Goal: Task Accomplishment & Management: Complete application form

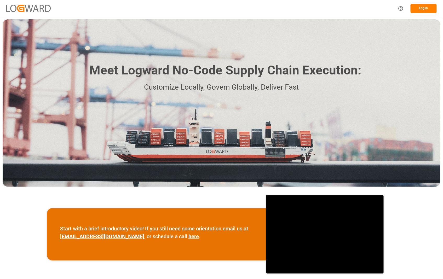
click at [417, 6] on button "Log In" at bounding box center [423, 8] width 26 height 9
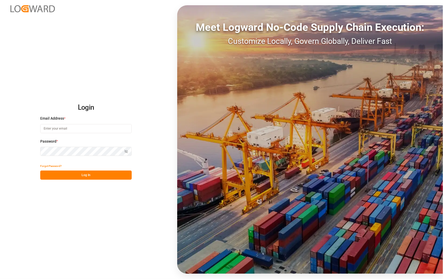
type input "[PERSON_NAME][EMAIL_ADDRESS][DOMAIN_NAME]"
click at [73, 175] on button "Log In" at bounding box center [85, 175] width 91 height 9
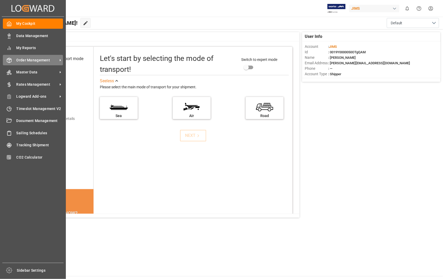
click at [31, 59] on span "Order Management" at bounding box center [36, 59] width 41 height 5
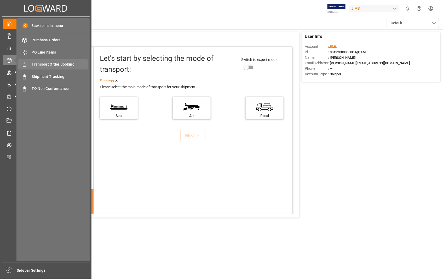
click at [51, 65] on span "Transport Order Booking" at bounding box center [60, 64] width 56 height 5
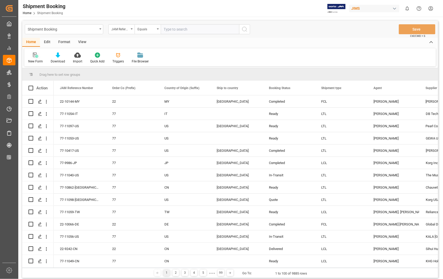
click at [34, 57] on icon at bounding box center [35, 54] width 4 height 5
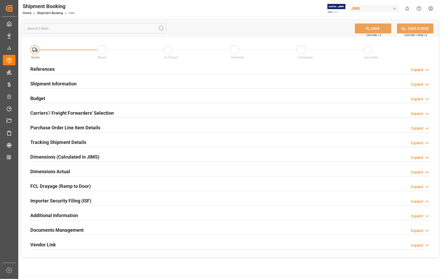
click at [45, 68] on h2 "References" at bounding box center [42, 69] width 24 height 7
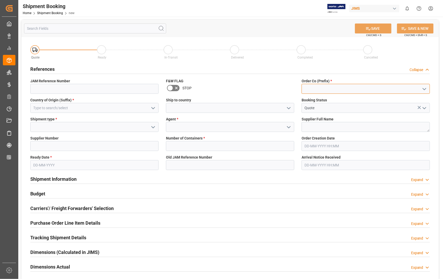
click at [366, 91] on input at bounding box center [365, 89] width 128 height 10
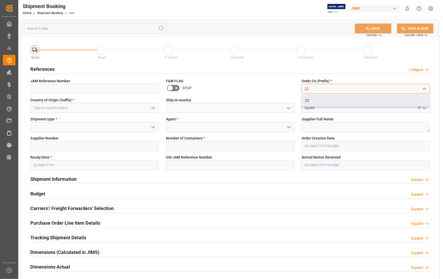
click at [314, 100] on div "22" at bounding box center [366, 101] width 128 height 12
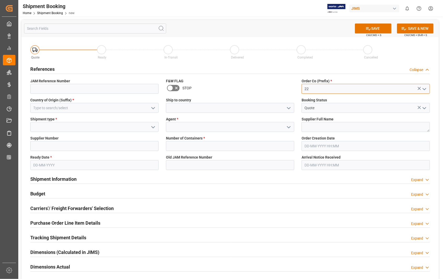
type input "22"
click at [66, 108] on input at bounding box center [94, 108] width 128 height 10
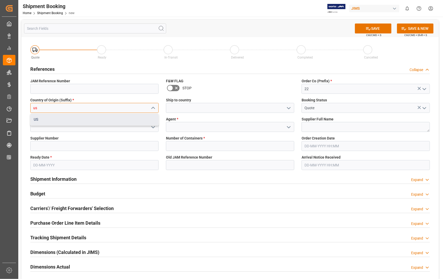
click at [50, 122] on div "US" at bounding box center [95, 120] width 128 height 12
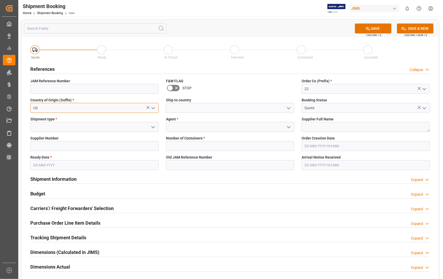
type input "US"
click at [188, 107] on input at bounding box center [230, 108] width 128 height 10
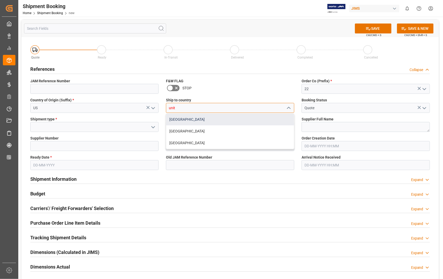
click at [180, 118] on div "[GEOGRAPHIC_DATA]" at bounding box center [230, 120] width 128 height 12
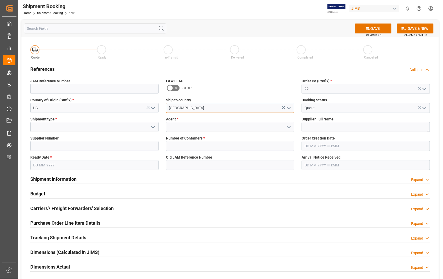
type input "[GEOGRAPHIC_DATA]"
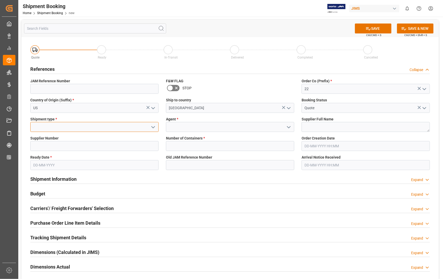
click at [73, 129] on input at bounding box center [94, 127] width 128 height 10
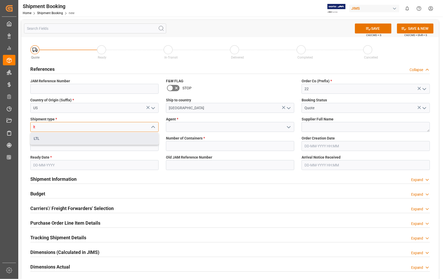
click at [43, 138] on div "LTL" at bounding box center [95, 139] width 128 height 12
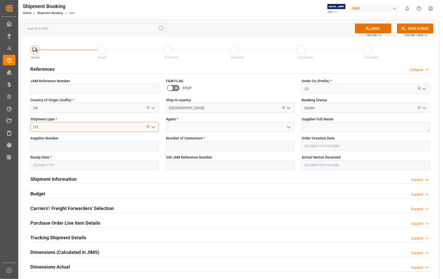
type input "LTL"
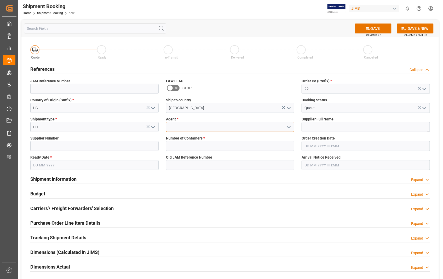
click at [199, 125] on input at bounding box center [230, 127] width 128 height 10
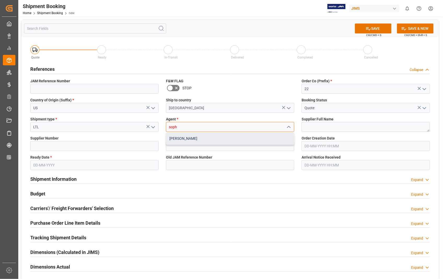
click at [181, 141] on div "[PERSON_NAME]" at bounding box center [230, 139] width 128 height 12
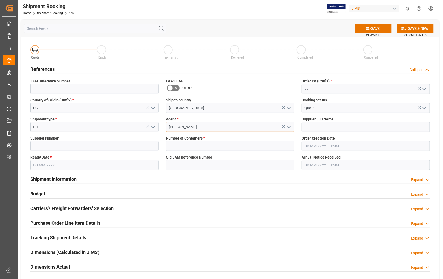
type input "[PERSON_NAME]"
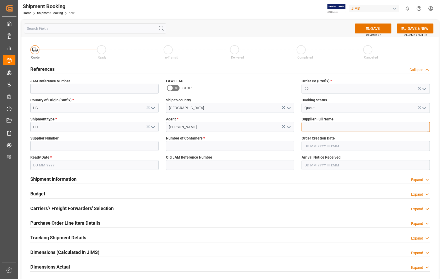
click at [347, 124] on textarea at bounding box center [365, 127] width 128 height 10
paste textarea "Sennheiser Electronic Corporat"
type textarea "Sennheiser Electronic Corporat"
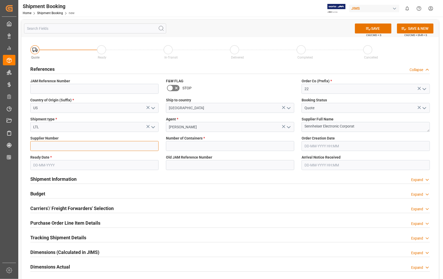
click at [92, 144] on input at bounding box center [94, 146] width 128 height 10
type input "404677"
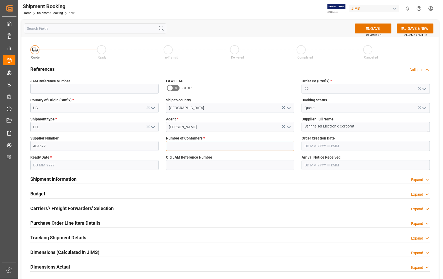
click at [194, 147] on input "text" at bounding box center [230, 146] width 128 height 10
type input "0"
type input "22-10960-[GEOGRAPHIC_DATA]"
type input "[DATE] 18:31"
type input "[DATE]"
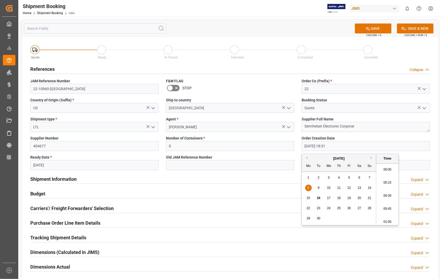
click at [348, 147] on input "[DATE] 18:31" at bounding box center [365, 146] width 128 height 10
click at [329, 178] on span "3" at bounding box center [329, 178] width 2 height 4
type input "[DATE] 18:31"
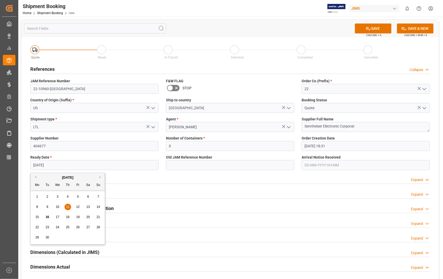
click at [70, 166] on input "[DATE]" at bounding box center [94, 165] width 128 height 10
click at [39, 217] on div "15" at bounding box center [37, 217] width 7 height 6
type input "[DATE]"
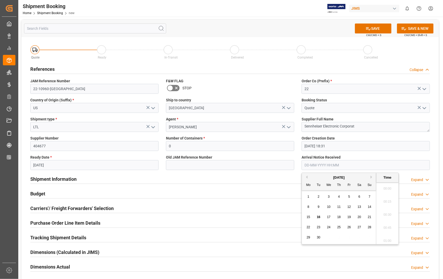
scroll to position [459, 0]
click at [350, 161] on input "text" at bounding box center [365, 165] width 128 height 10
click at [329, 218] on span "17" at bounding box center [328, 217] width 3 height 4
type input "[DATE] 00:00"
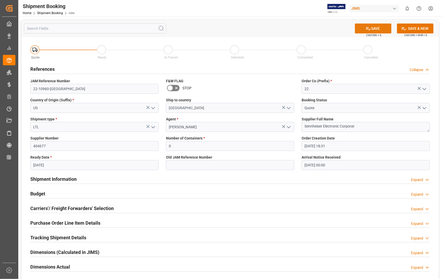
click at [375, 26] on button "SAVE" at bounding box center [373, 29] width 37 height 10
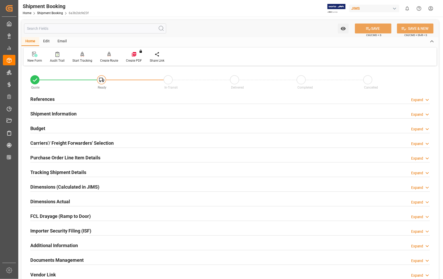
click at [95, 144] on h2 "Carriers'/ Freight Forwarders' Selection" at bounding box center [71, 142] width 83 height 7
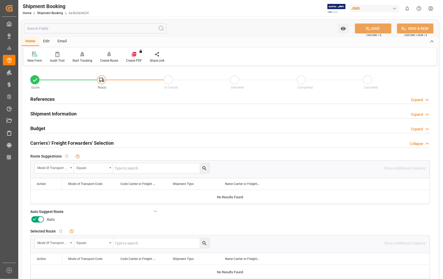
click at [42, 219] on icon at bounding box center [41, 219] width 6 height 6
click at [0, 0] on input "checkbox" at bounding box center [0, 0] width 0 height 0
click at [377, 27] on button "SAVE" at bounding box center [373, 29] width 37 height 10
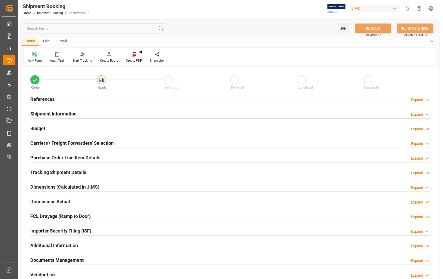
click at [46, 100] on h2 "References" at bounding box center [42, 99] width 24 height 7
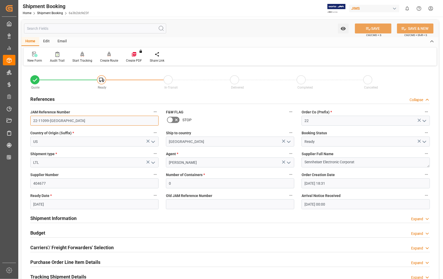
drag, startPoint x: 57, startPoint y: 121, endPoint x: 34, endPoint y: 120, distance: 23.5
click at [34, 120] on input "22-11099-US" at bounding box center [94, 121] width 128 height 10
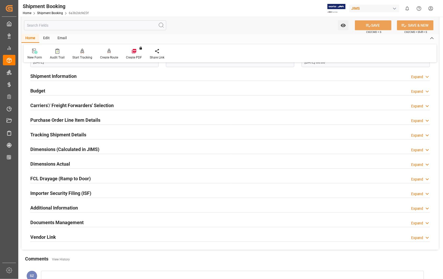
scroll to position [145, 0]
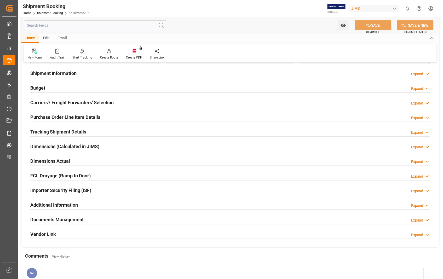
click at [73, 220] on h2 "Documents Management" at bounding box center [56, 219] width 53 height 7
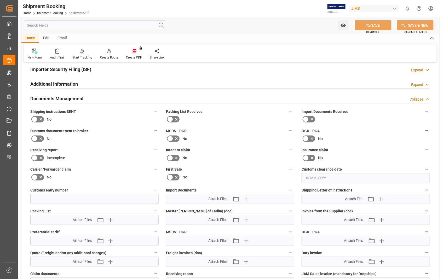
scroll to position [319, 0]
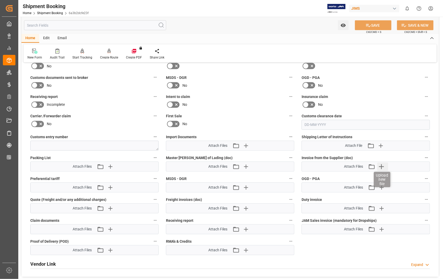
click at [382, 164] on icon "button" at bounding box center [381, 166] width 8 height 8
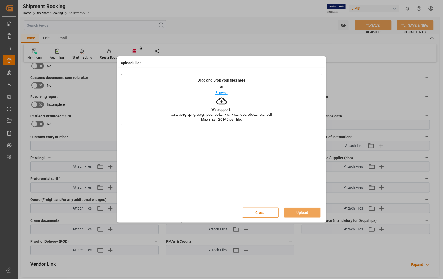
click at [222, 92] on p "Browse" at bounding box center [221, 93] width 12 height 4
click at [305, 213] on button "Upload" at bounding box center [302, 213] width 37 height 10
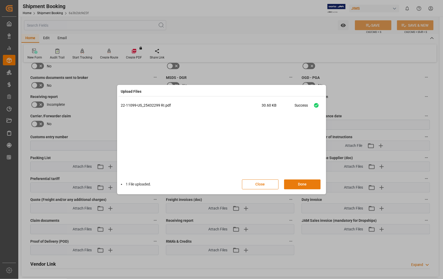
click at [302, 184] on button "Done" at bounding box center [302, 184] width 37 height 10
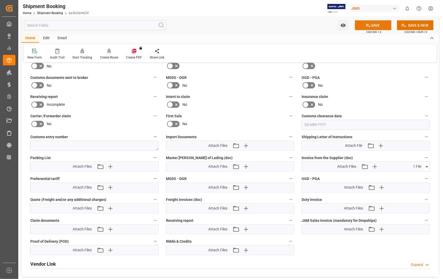
click at [372, 21] on button "SAVE" at bounding box center [373, 25] width 37 height 10
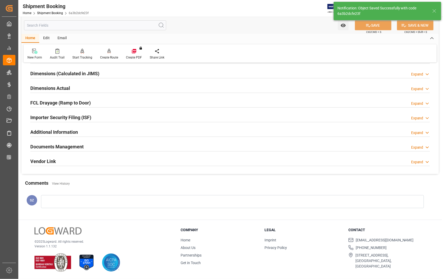
scroll to position [113, 0]
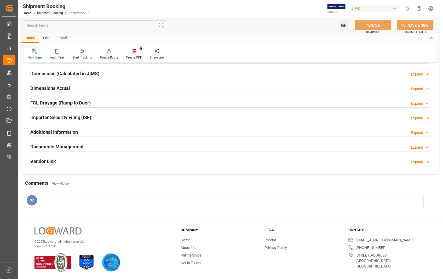
click at [63, 89] on h2 "Dimensions Actual" at bounding box center [50, 88] width 40 height 7
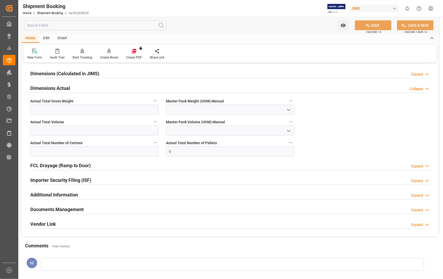
scroll to position [176, 0]
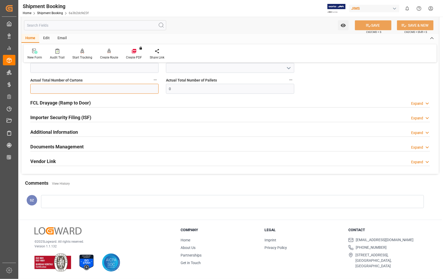
click at [64, 89] on input "text" at bounding box center [94, 89] width 128 height 10
type input "1"
click at [379, 24] on button "SAVE" at bounding box center [373, 25] width 37 height 10
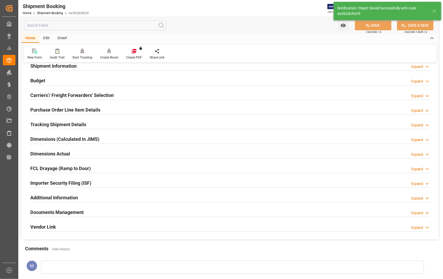
scroll to position [26, 0]
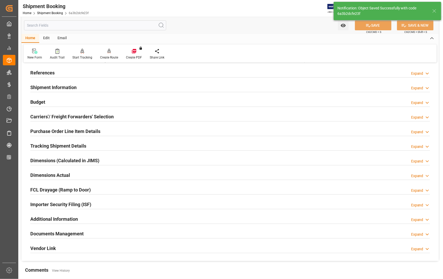
click at [51, 174] on h2 "Dimensions Actual" at bounding box center [50, 175] width 40 height 7
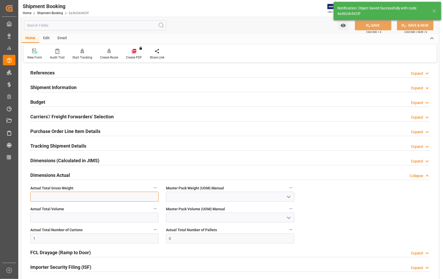
click at [53, 197] on input "text" at bounding box center [94, 197] width 128 height 10
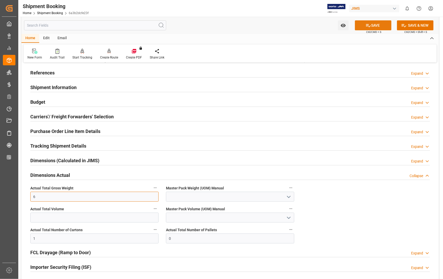
type input "6"
click at [376, 24] on button "SAVE" at bounding box center [373, 25] width 37 height 10
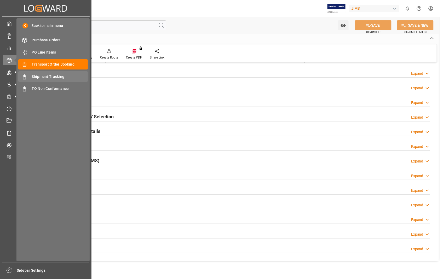
click at [61, 76] on span "Shipment Tracking" at bounding box center [60, 76] width 56 height 5
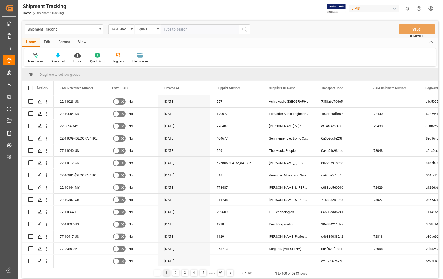
click at [186, 30] on input "text" at bounding box center [200, 29] width 78 height 10
type input "22-11099-US"
click at [246, 30] on icon "search button" at bounding box center [244, 29] width 6 height 6
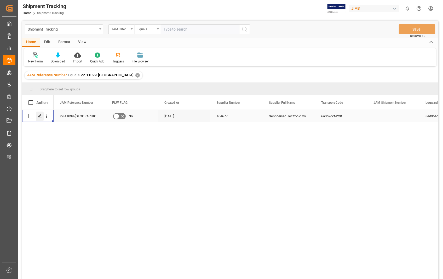
click at [39, 116] on polygon "Press SPACE to select this row." at bounding box center [39, 115] width 3 height 3
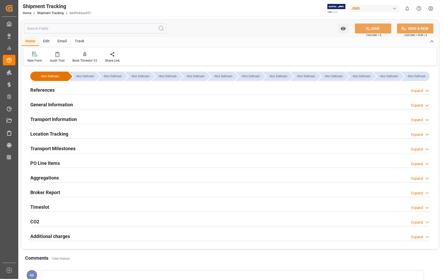
type input "16-09-2025"
click at [43, 90] on h2 "References" at bounding box center [42, 89] width 24 height 7
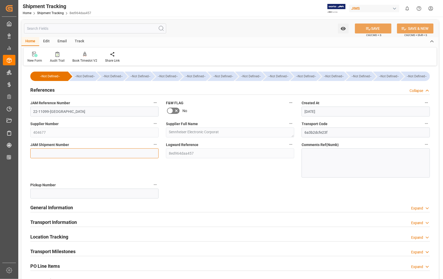
click at [97, 157] on input at bounding box center [94, 153] width 128 height 10
paste input "73049"
type input "73049"
click at [379, 29] on button "SAVE" at bounding box center [373, 29] width 37 height 10
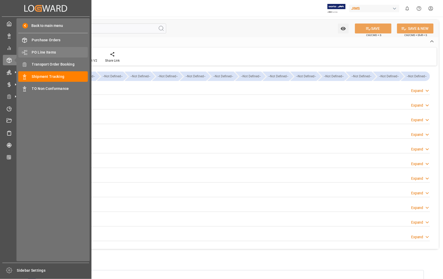
click at [51, 53] on span "PO Line Items" at bounding box center [60, 52] width 56 height 5
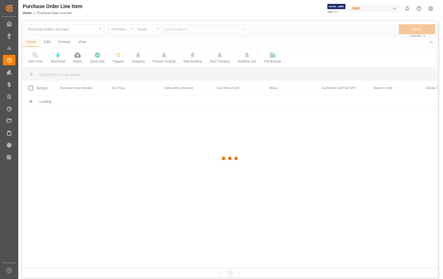
click at [197, 28] on div at bounding box center [230, 159] width 416 height 276
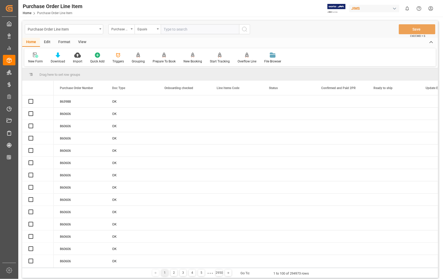
click at [196, 29] on input "text" at bounding box center [200, 29] width 78 height 10
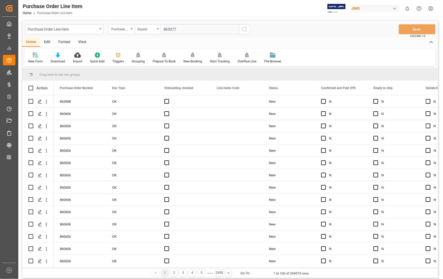
type input "865377"
click at [244, 31] on icon "search button" at bounding box center [244, 29] width 6 height 6
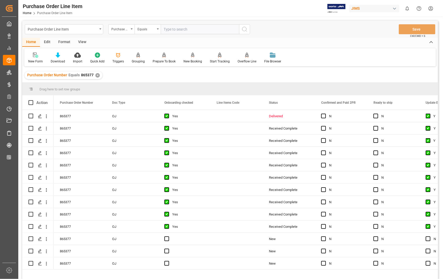
click at [84, 42] on div "View" at bounding box center [82, 42] width 16 height 9
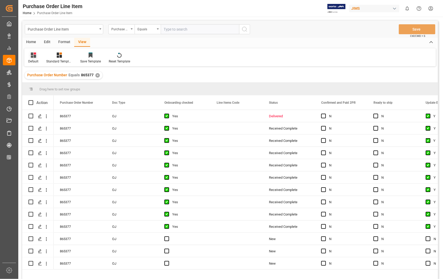
click at [32, 60] on div "Default" at bounding box center [33, 61] width 10 height 5
click at [38, 83] on div "Sophia setting." at bounding box center [54, 84] width 46 height 5
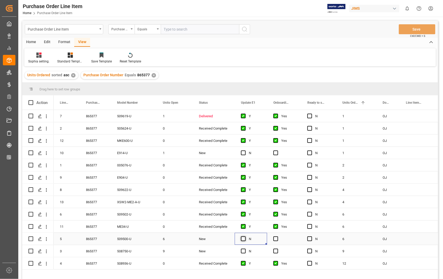
click at [243, 238] on span "Press SPACE to select this row." at bounding box center [243, 238] width 5 height 5
click at [245, 236] on input "Press SPACE to select this row." at bounding box center [245, 236] width 0 height 0
click at [273, 239] on span "Press SPACE to select this row." at bounding box center [275, 238] width 5 height 5
click at [277, 236] on input "Press SPACE to select this row." at bounding box center [277, 236] width 0 height 0
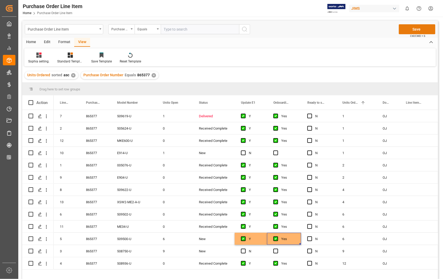
click at [415, 26] on button "Save" at bounding box center [417, 29] width 37 height 10
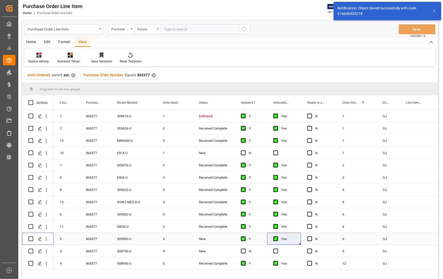
click at [30, 237] on input "Press Space to toggle row selection (unchecked)" at bounding box center [30, 238] width 5 height 5
checkbox input "true"
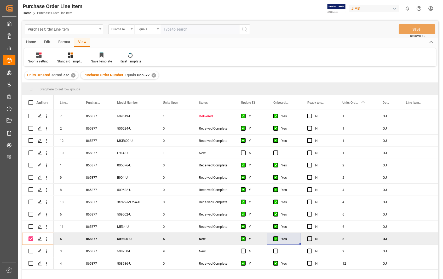
click at [35, 42] on div "Home" at bounding box center [31, 42] width 18 height 9
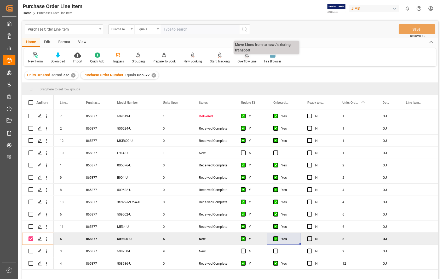
click at [247, 60] on div "Overflow Line" at bounding box center [246, 61] width 19 height 5
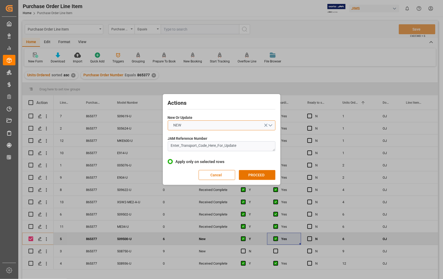
click at [270, 125] on button "NEW" at bounding box center [222, 125] width 108 height 10
click at [200, 138] on div "UPDATE" at bounding box center [221, 137] width 107 height 11
drag, startPoint x: 239, startPoint y: 145, endPoint x: 146, endPoint y: 149, distance: 93.1
click at [146, 149] on div "Actions New Or Update UPDATE JAM Reference Number Enter_Transport_Code_Here_For…" at bounding box center [221, 139] width 443 height 279
paste textarea "22-11099-US"
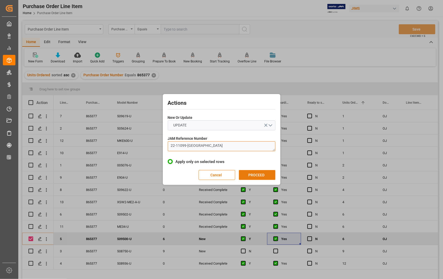
type textarea "22-11099-US"
click at [258, 175] on button "PROCEED" at bounding box center [257, 175] width 37 height 10
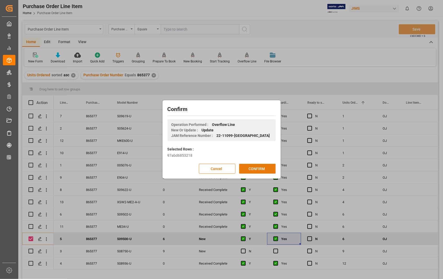
click at [255, 169] on button "CONFIRM" at bounding box center [257, 169] width 37 height 10
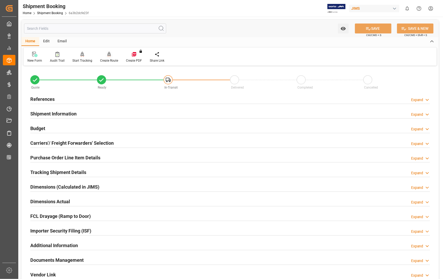
click at [110, 57] on div "Create Route" at bounding box center [109, 56] width 26 height 11
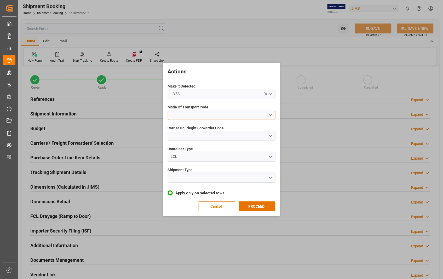
click at [269, 113] on button "open menu" at bounding box center [222, 115] width 108 height 10
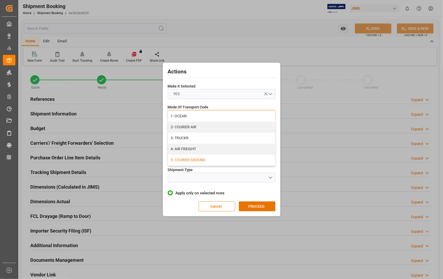
click at [212, 160] on div "5- COURIER GROUND" at bounding box center [221, 160] width 107 height 11
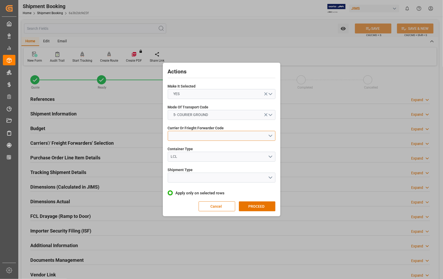
click at [270, 135] on button "open menu" at bounding box center [222, 136] width 108 height 10
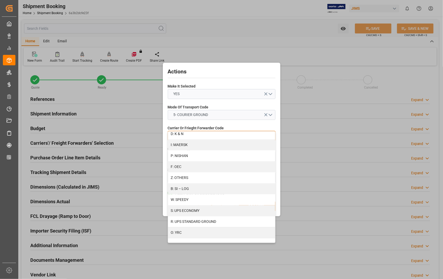
scroll to position [267, 0]
click at [209, 220] on div "R: UPS STANDARD GROUND" at bounding box center [221, 221] width 107 height 11
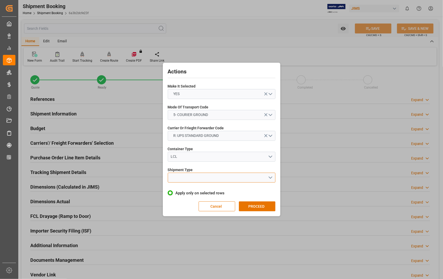
click at [215, 176] on button "open menu" at bounding box center [222, 178] width 108 height 10
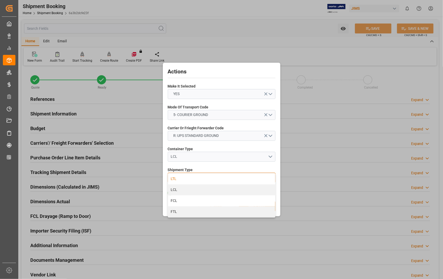
click at [179, 178] on div "LTL" at bounding box center [221, 178] width 107 height 11
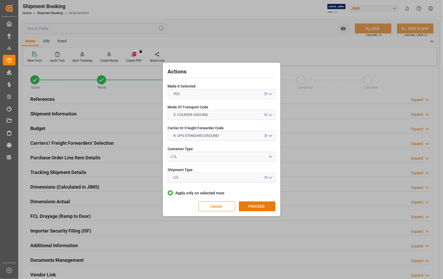
click at [254, 206] on button "PROCEED" at bounding box center [257, 206] width 37 height 10
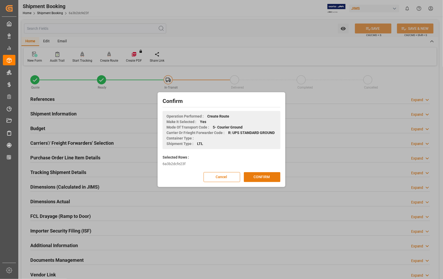
click at [261, 180] on button "CONFIRM" at bounding box center [262, 177] width 37 height 10
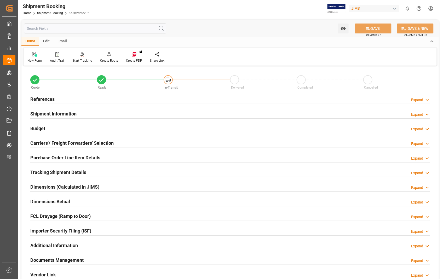
click at [59, 260] on h2 "Documents Management" at bounding box center [56, 259] width 53 height 7
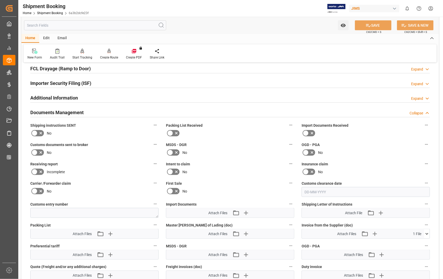
scroll to position [174, 0]
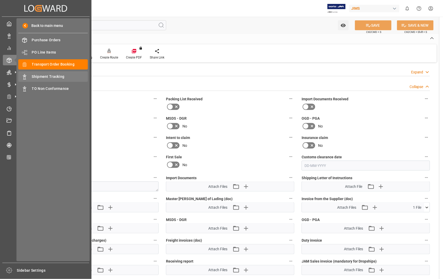
click at [59, 76] on span "Shipment Tracking" at bounding box center [60, 76] width 56 height 5
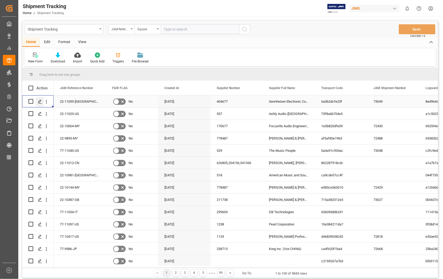
click at [39, 101] on polygon "Press SPACE to select this row." at bounding box center [39, 101] width 3 height 3
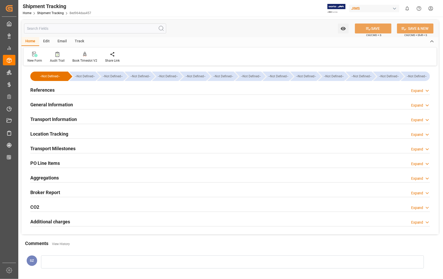
click at [59, 121] on h2 "Transport Information" at bounding box center [53, 119] width 46 height 7
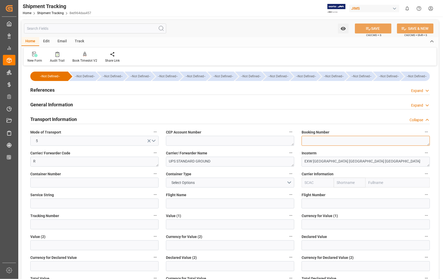
click at [330, 144] on textarea at bounding box center [365, 141] width 128 height 10
paste textarea "1ZA384A60364249932"
type textarea "1ZA384A60364249932"
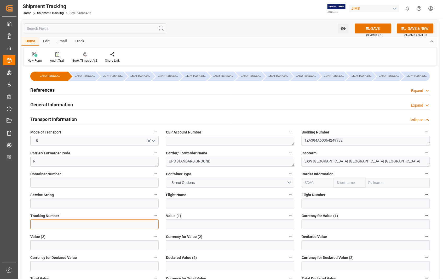
click at [71, 225] on input at bounding box center [94, 224] width 128 height 10
paste input "1ZA384A60364249932"
type input "1ZA384A60364249932"
click at [377, 28] on button "SAVE" at bounding box center [373, 29] width 37 height 10
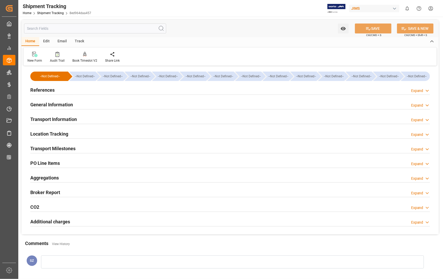
click at [70, 150] on h2 "Transport Milestones" at bounding box center [52, 148] width 45 height 7
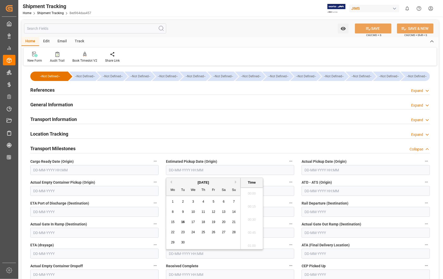
click at [237, 169] on input "text" at bounding box center [230, 170] width 128 height 10
click at [173, 223] on span "15" at bounding box center [172, 222] width 3 height 4
type input "15-09-2025 00:00"
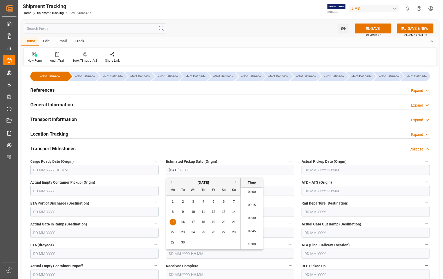
click at [351, 167] on input "text" at bounding box center [365, 170] width 128 height 10
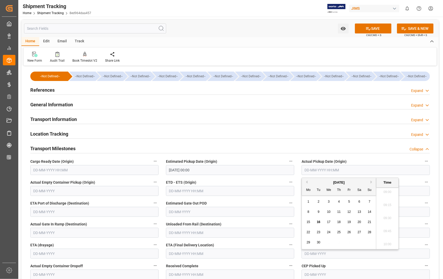
click at [307, 221] on span "15" at bounding box center [307, 222] width 3 height 4
type input "15-09-2025 00:00"
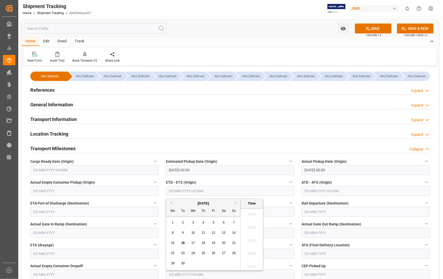
click at [228, 192] on input "text" at bounding box center [230, 191] width 128 height 10
click at [173, 243] on span "15" at bounding box center [172, 243] width 3 height 4
type input "15-09-2025 00:00"
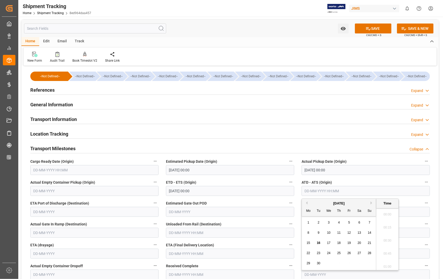
click at [366, 189] on input "text" at bounding box center [365, 191] width 128 height 10
click at [309, 242] on span "15" at bounding box center [307, 243] width 3 height 4
type input "15-09-2025 00:00"
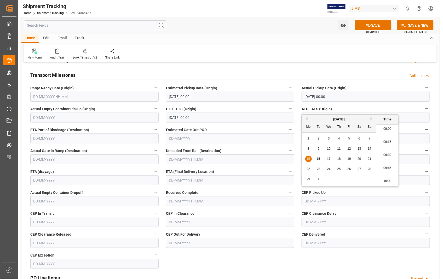
scroll to position [116, 0]
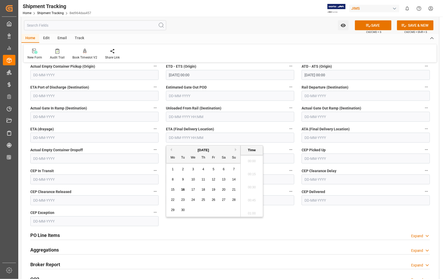
click at [215, 137] on input "text" at bounding box center [230, 138] width 128 height 10
click at [192, 189] on span "17" at bounding box center [192, 190] width 3 height 4
type input "[DATE] 00:00"
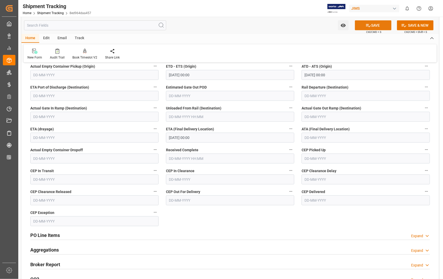
click at [375, 27] on button "SAVE" at bounding box center [373, 25] width 37 height 10
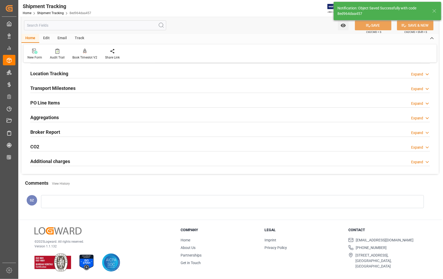
scroll to position [60, 0]
